Goal: Book appointment/travel/reservation

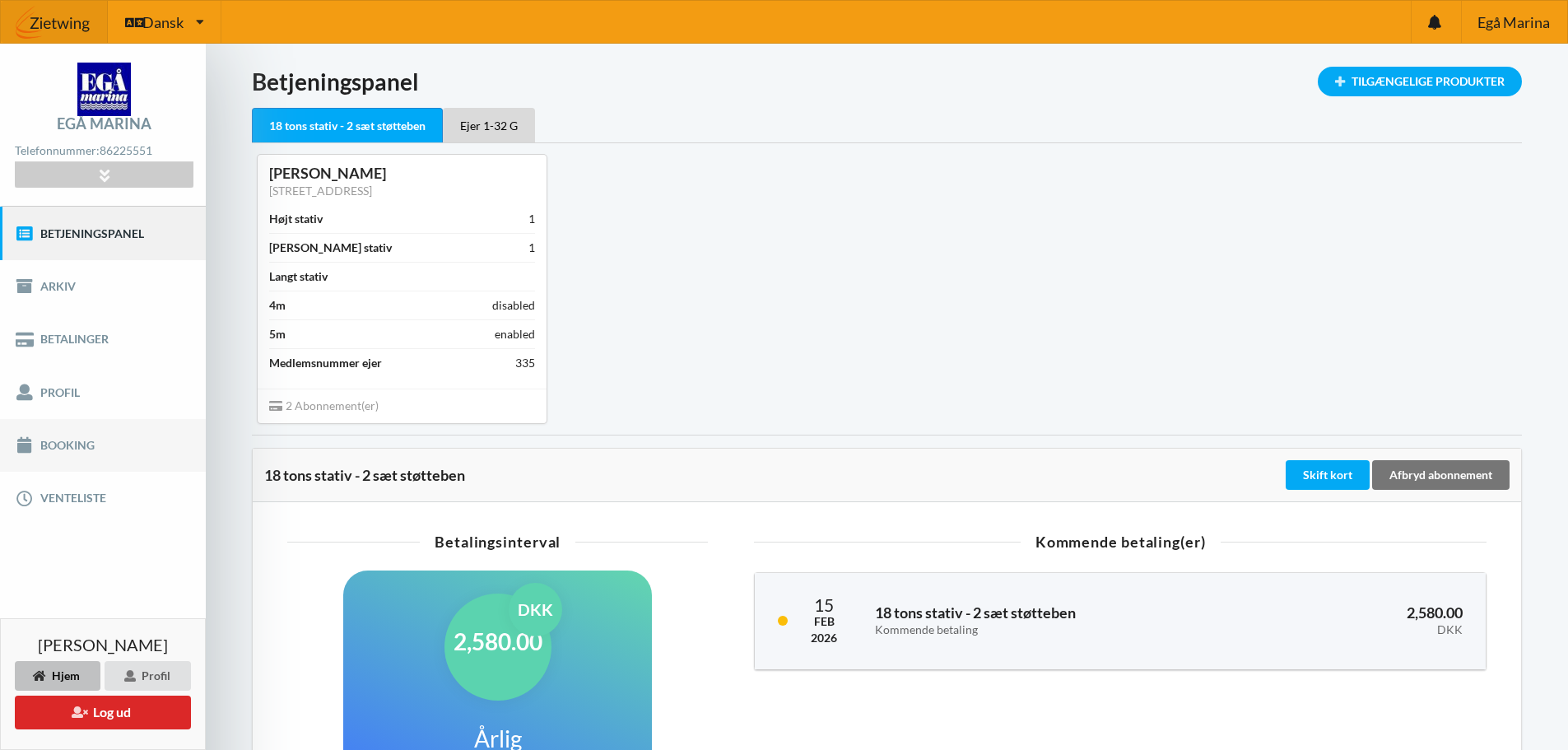
click at [90, 446] on link "Booking" at bounding box center [102, 445] width 206 height 53
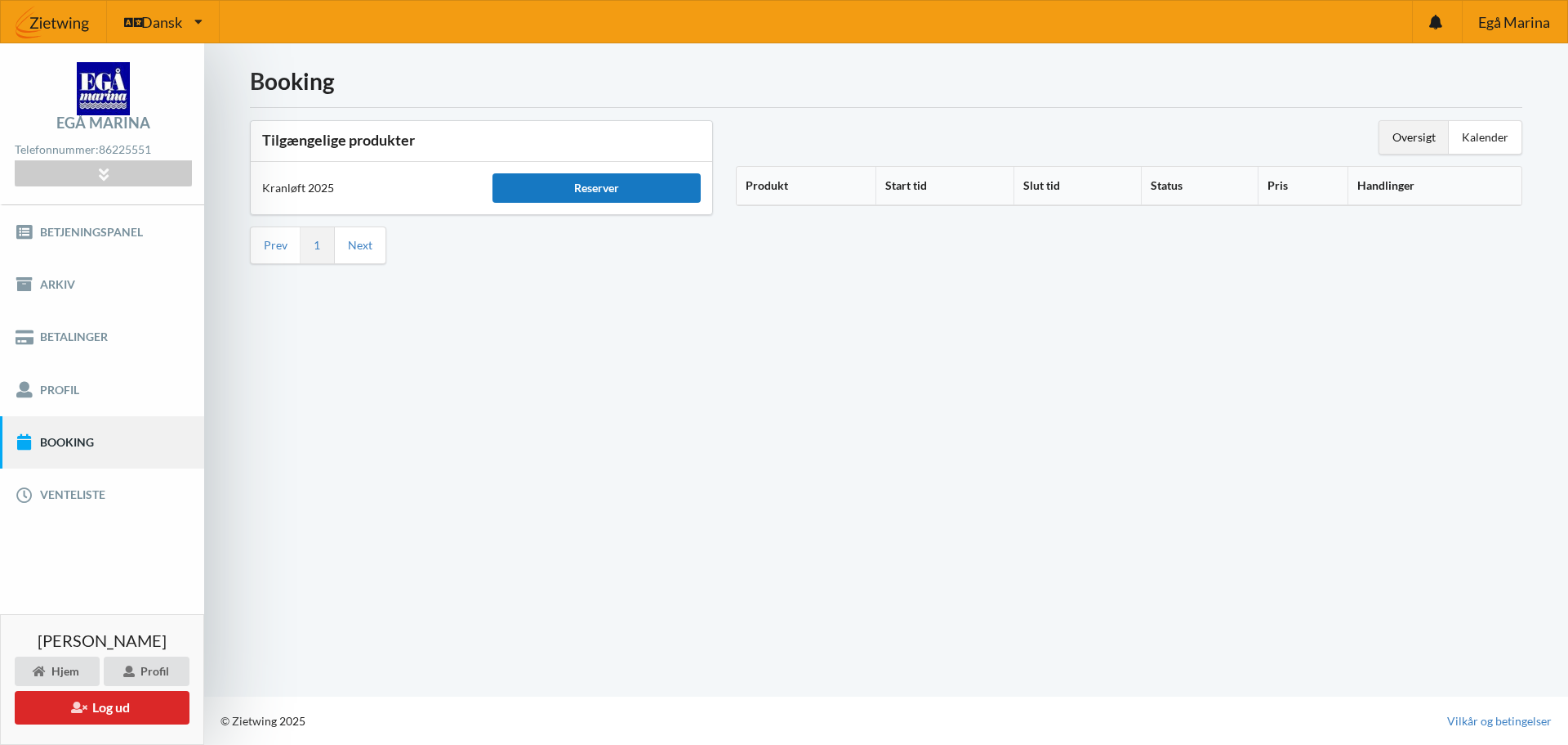
click at [574, 178] on div "Reserver" at bounding box center [596, 188] width 208 height 29
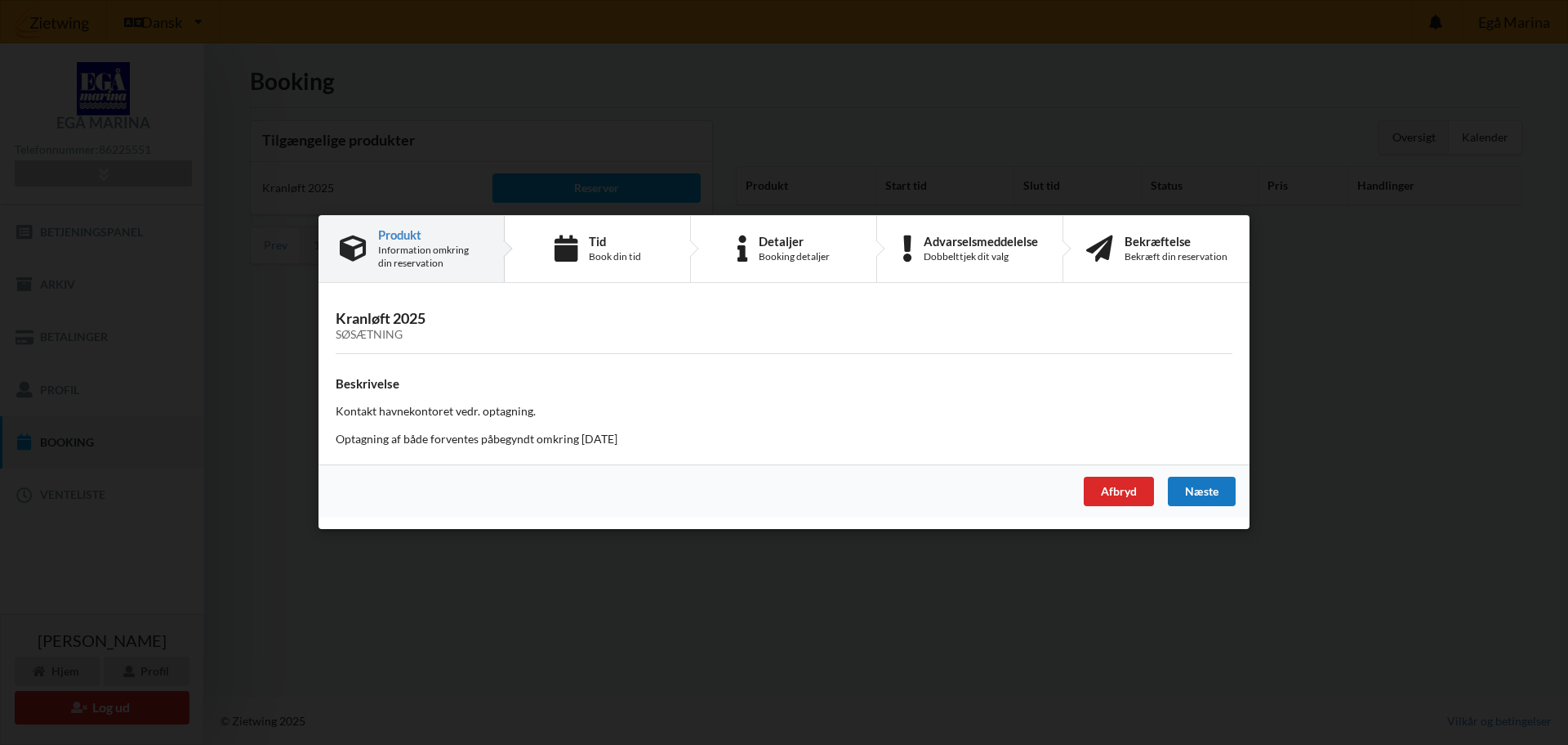
click at [1206, 491] on div "Næste" at bounding box center [1202, 492] width 68 height 29
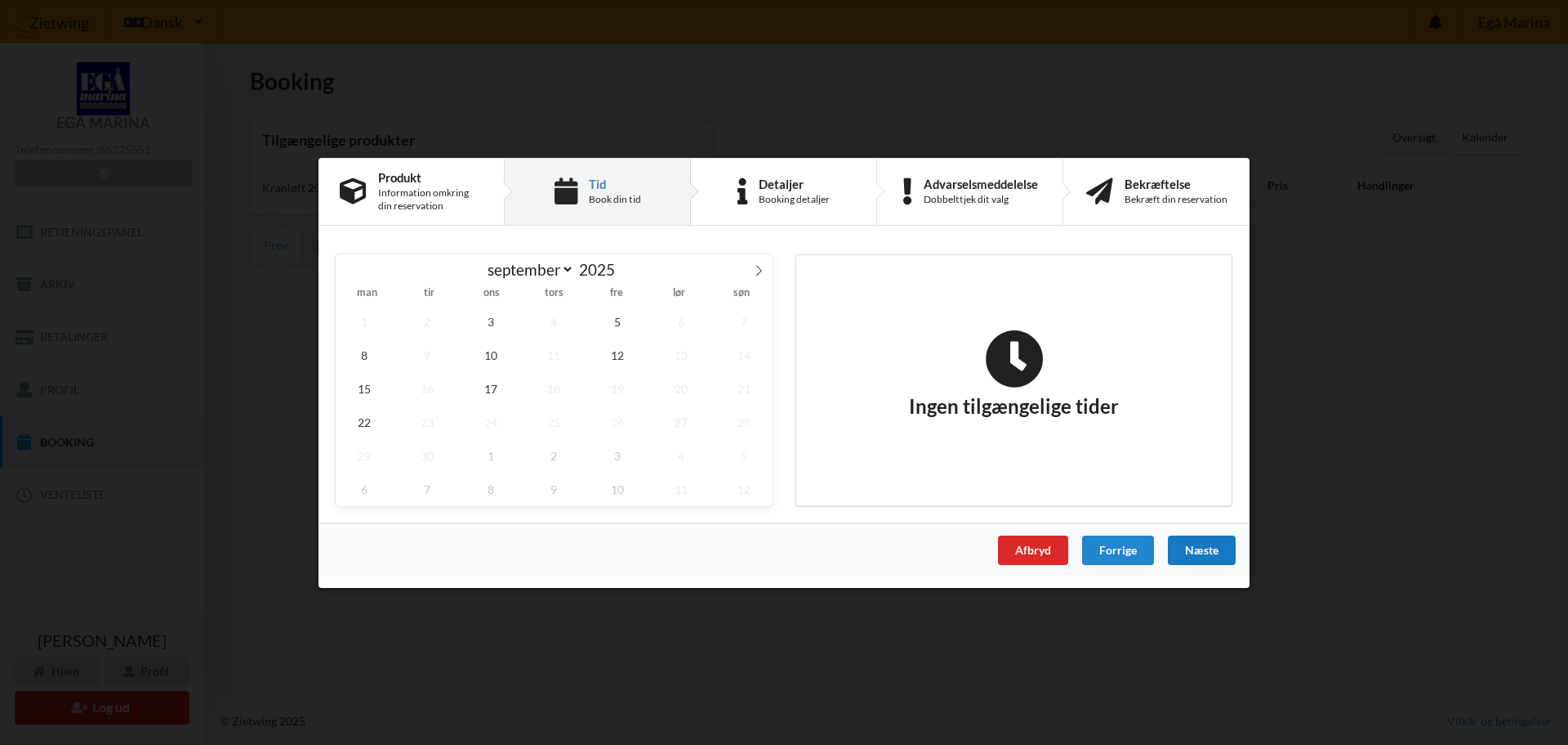
click at [1197, 553] on div "Næste" at bounding box center [1202, 549] width 68 height 29
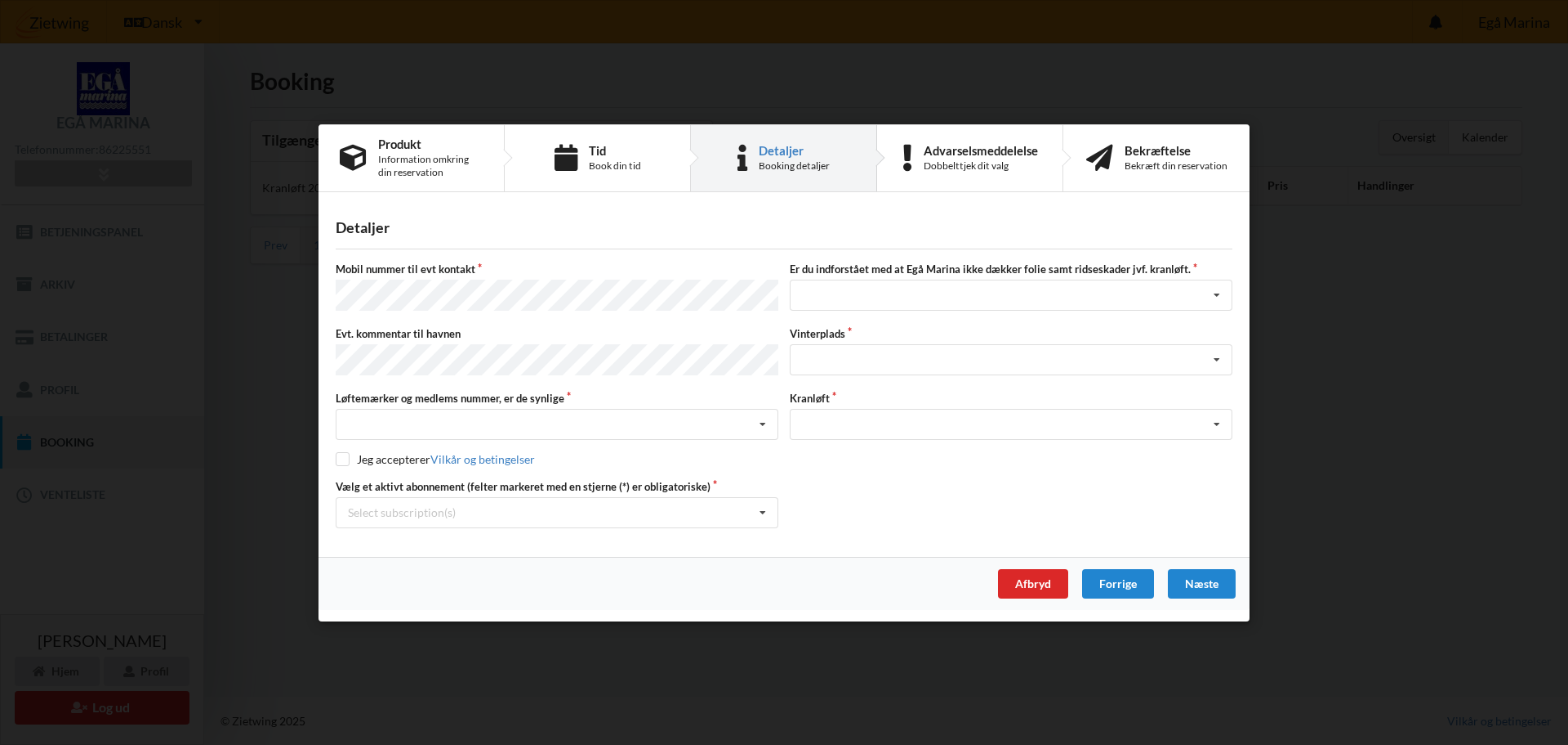
click at [1133, 583] on div "Forrige" at bounding box center [1118, 583] width 71 height 29
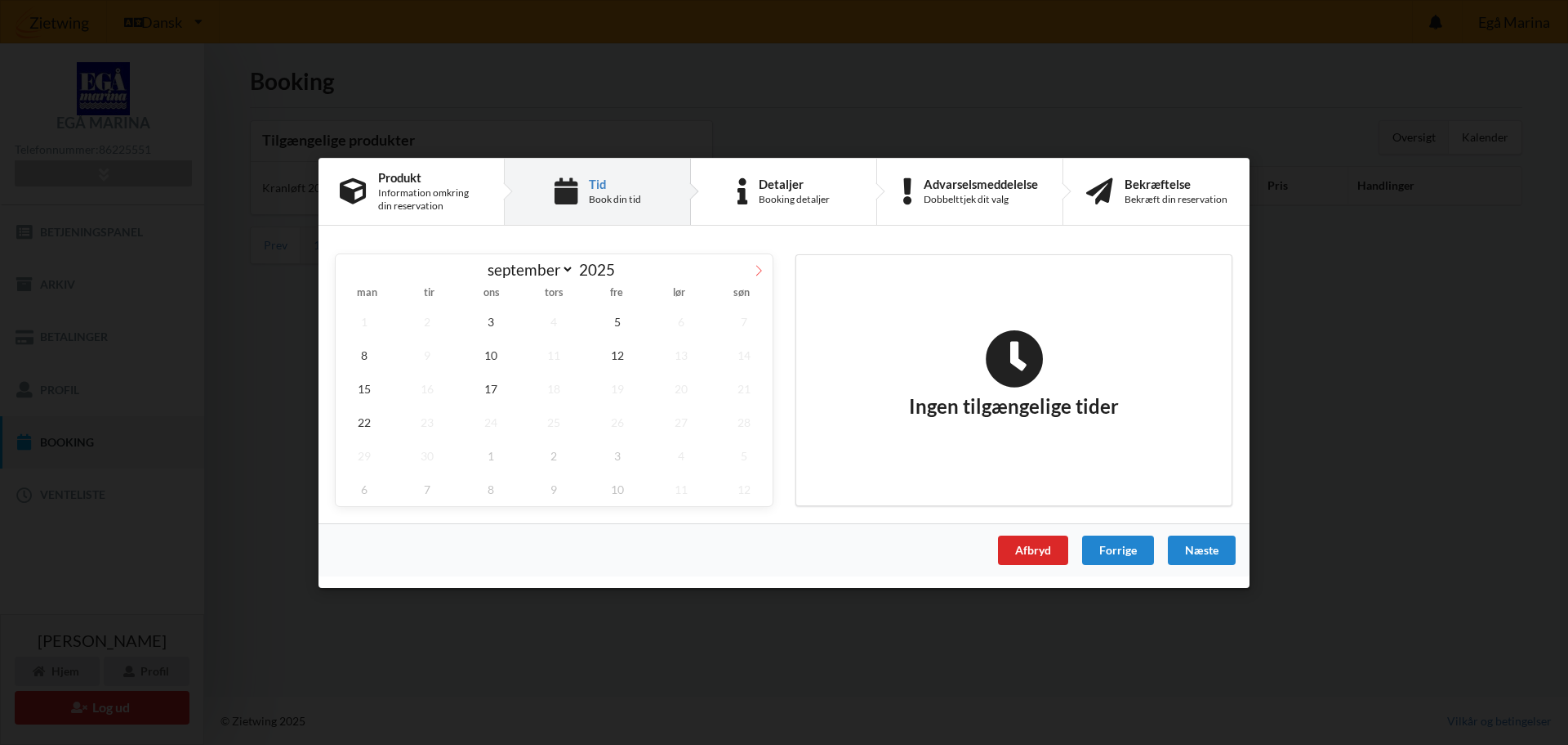
click at [757, 268] on icon at bounding box center [758, 269] width 11 height 11
select select "9"
